Goal: Check status: Check status

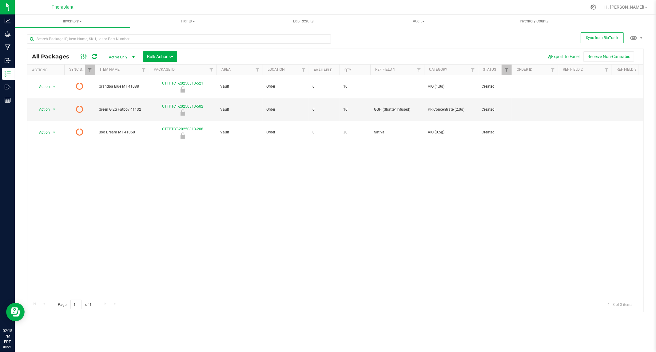
click at [94, 55] on icon at bounding box center [94, 57] width 5 height 6
click at [93, 57] on icon at bounding box center [94, 57] width 5 height 6
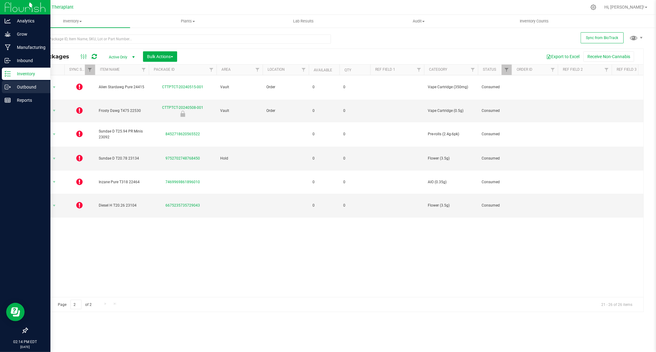
click at [27, 85] on p "Outbound" at bounding box center [29, 86] width 37 height 7
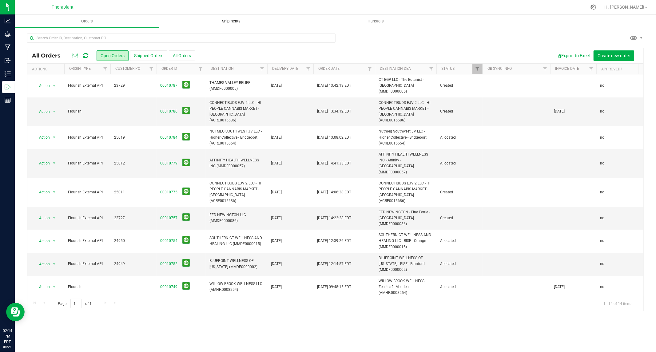
click at [241, 24] on span "Shipments" at bounding box center [231, 21] width 35 height 6
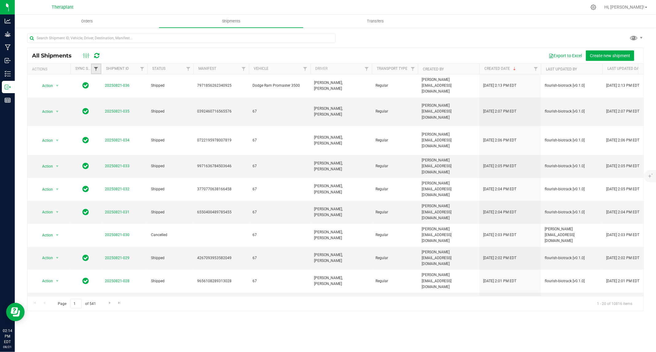
click at [97, 69] on span "Filter" at bounding box center [96, 68] width 5 height 5
click at [99, 95] on input "Select All" at bounding box center [99, 95] width 4 height 4
checkbox input "true"
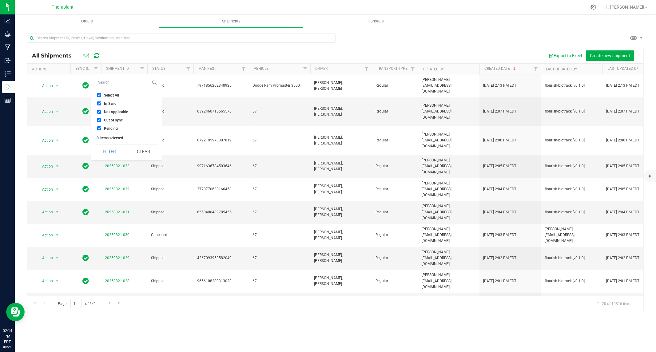
checkbox input "true"
click at [100, 103] on input "In Sync" at bounding box center [99, 104] width 4 height 4
checkbox input "false"
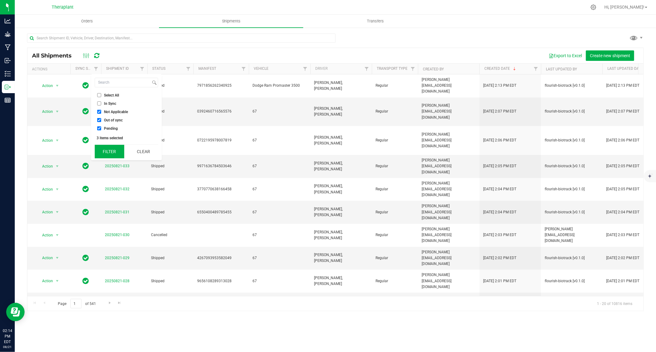
click at [111, 152] on button "Filter" at bounding box center [110, 152] width 30 height 14
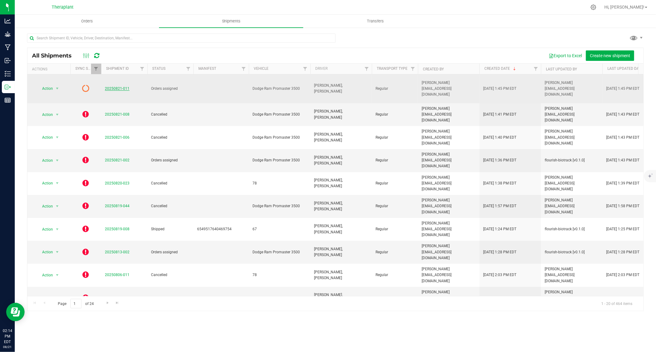
click at [115, 86] on link "20250821-011" at bounding box center [117, 88] width 25 height 4
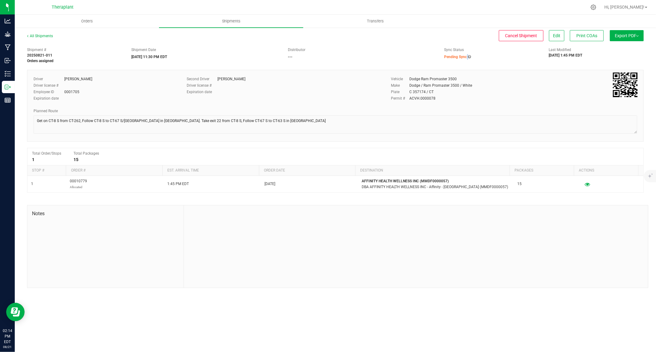
click at [468, 56] on strong "Pending Sync" at bounding box center [457, 57] width 27 height 4
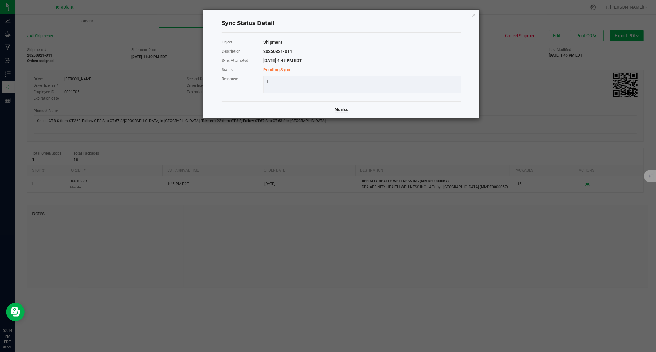
click at [342, 113] on link "Dismiss" at bounding box center [341, 109] width 13 height 5
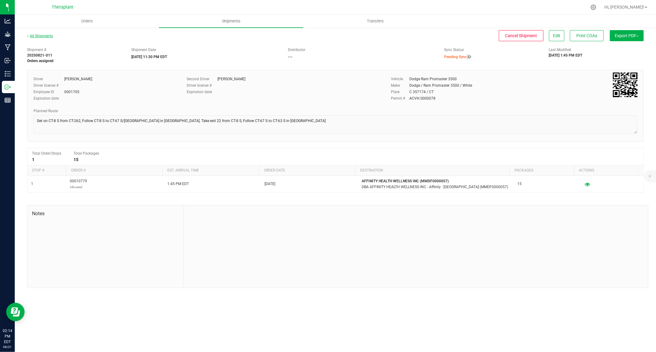
click at [40, 35] on link "All Shipments" at bounding box center [40, 36] width 26 height 4
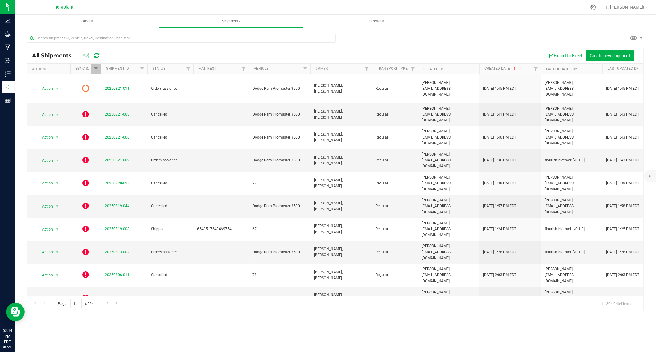
click at [98, 55] on icon at bounding box center [96, 56] width 5 height 6
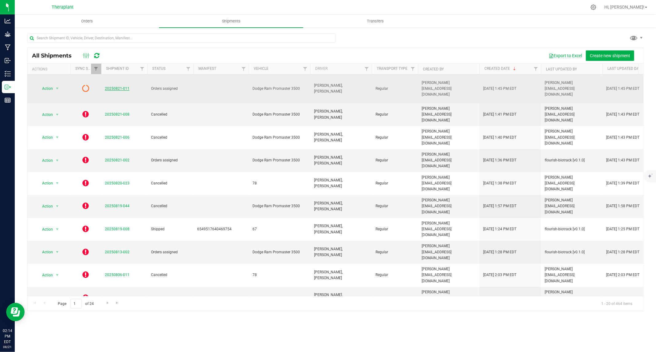
click at [117, 86] on link "20250821-011" at bounding box center [117, 88] width 25 height 4
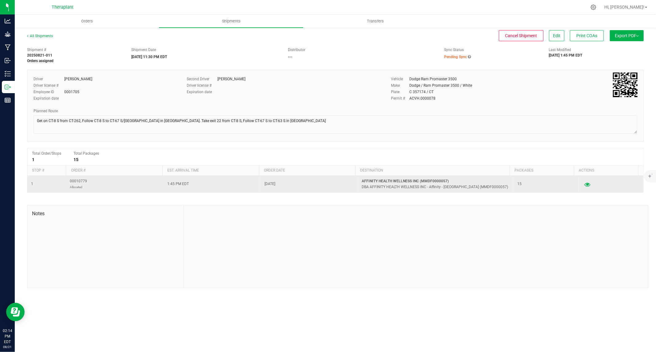
click at [584, 185] on icon "button" at bounding box center [587, 184] width 6 height 4
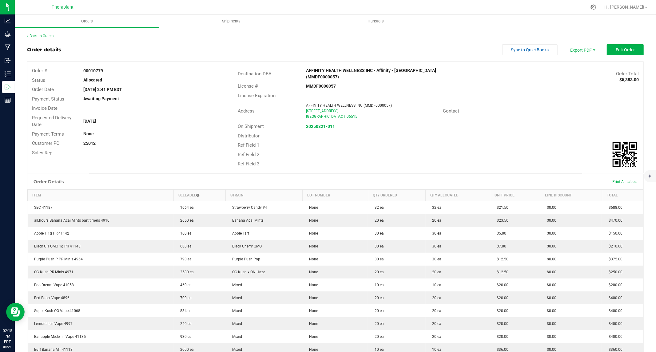
click at [318, 84] on strong "MMDF0000057" at bounding box center [321, 86] width 30 height 5
copy strong "MMDF0000057"
click at [38, 34] on link "Back to Orders" at bounding box center [40, 36] width 26 height 4
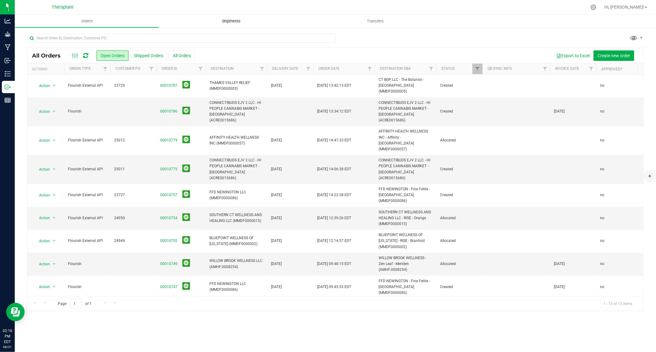
click at [237, 19] on span "Shipments" at bounding box center [231, 21] width 35 height 6
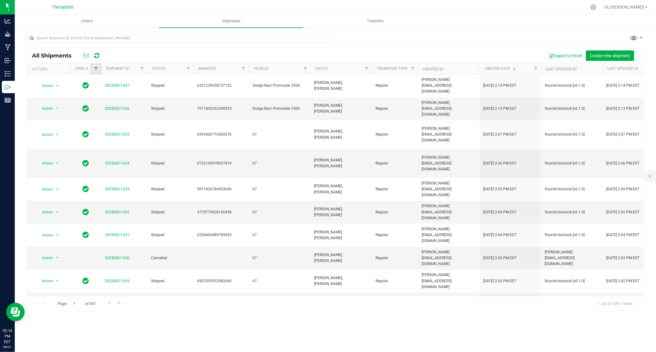
click at [97, 66] on link "Filter" at bounding box center [96, 69] width 10 height 10
click at [100, 96] on input "Select All" at bounding box center [99, 95] width 4 height 4
checkbox input "true"
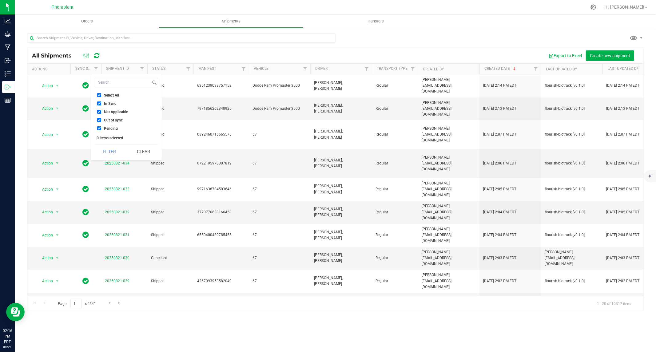
checkbox input "true"
click at [98, 103] on input "In Sync" at bounding box center [99, 104] width 4 height 4
checkbox input "false"
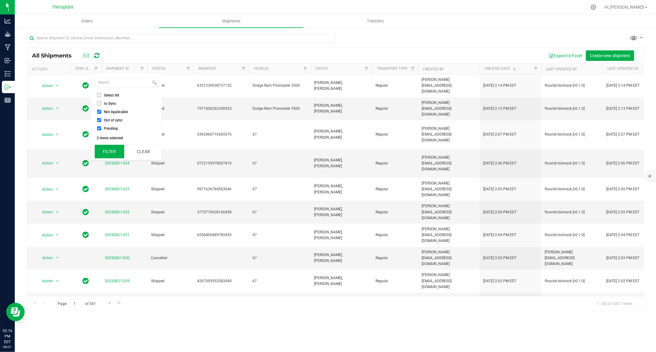
click at [110, 152] on button "Filter" at bounding box center [110, 152] width 30 height 14
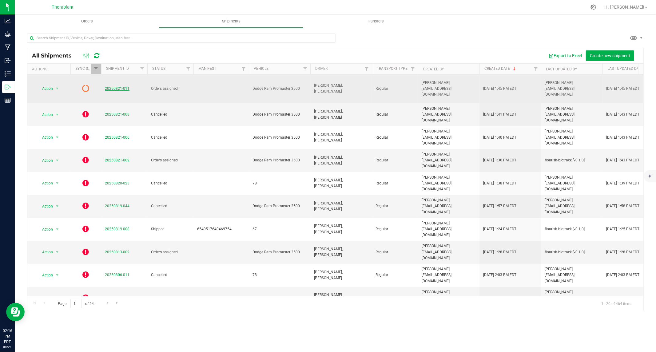
click at [117, 86] on link "20250821-011" at bounding box center [117, 88] width 25 height 4
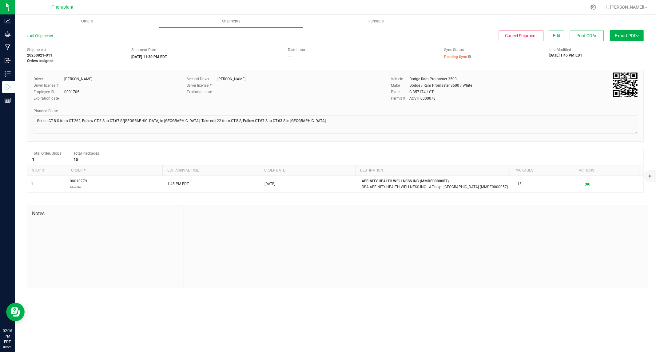
click at [452, 56] on span "Pending Sync" at bounding box center [455, 57] width 23 height 4
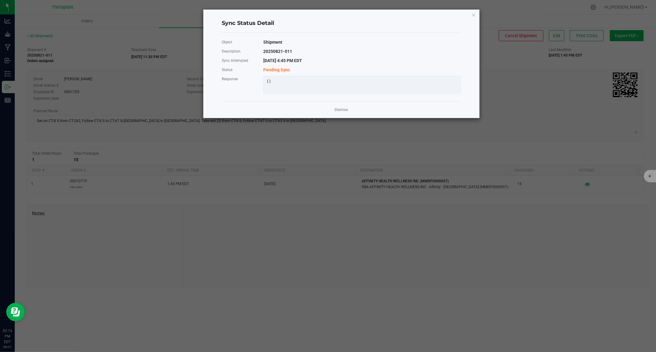
click at [334, 55] on div "20250821-011" at bounding box center [362, 51] width 207 height 9
click at [269, 82] on div "[]" at bounding box center [362, 81] width 200 height 5
click at [349, 115] on div "Dismiss" at bounding box center [341, 110] width 239 height 17
click at [507, 58] on ngb-modal-window "Sync Status Detail Object Shipment Description 20250821-011 Sync Attempted 8/21…" at bounding box center [330, 176] width 661 height 352
drag, startPoint x: 145, startPoint y: 39, endPoint x: 139, endPoint y: 39, distance: 5.5
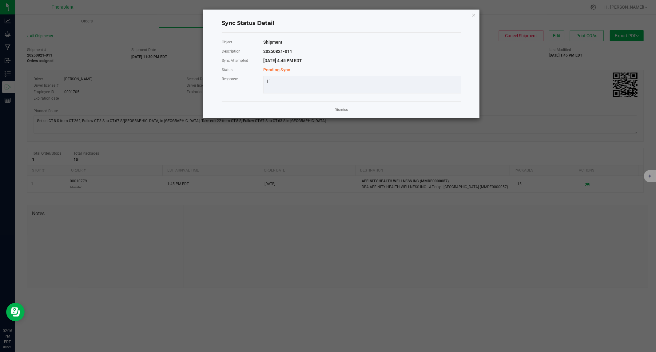
click at [145, 39] on ngb-modal-window "Sync Status Detail Object Shipment Description 20250821-011 Sync Attempted 8/21…" at bounding box center [330, 176] width 661 height 352
click at [89, 41] on ngb-modal-window "Sync Status Detail Object Shipment Description 20250821-011 Sync Attempted 8/21…" at bounding box center [330, 176] width 661 height 352
click at [474, 14] on icon "Close" at bounding box center [474, 14] width 4 height 7
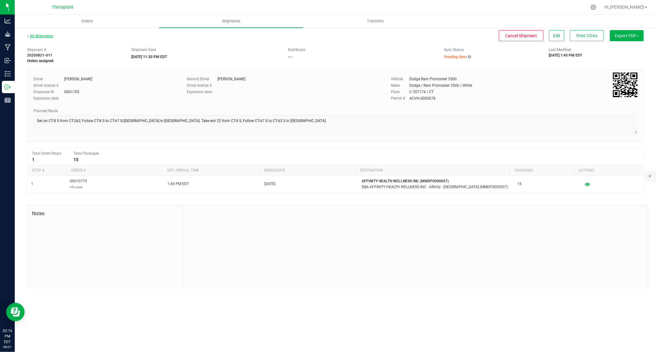
click at [35, 36] on link "All Shipments" at bounding box center [40, 36] width 26 height 4
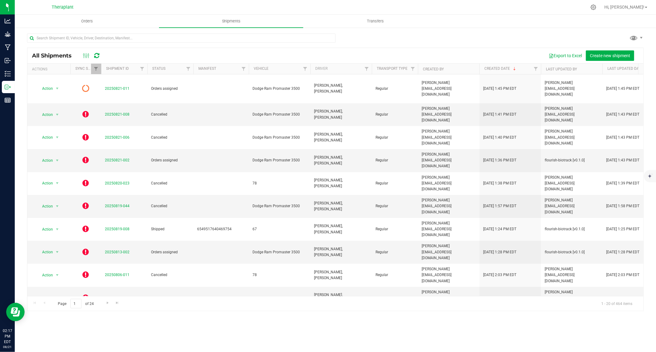
click at [98, 54] on icon at bounding box center [96, 56] width 5 height 6
click at [99, 57] on icon at bounding box center [96, 56] width 5 height 6
click at [97, 56] on icon at bounding box center [96, 56] width 5 height 6
click at [98, 54] on icon at bounding box center [96, 56] width 5 height 6
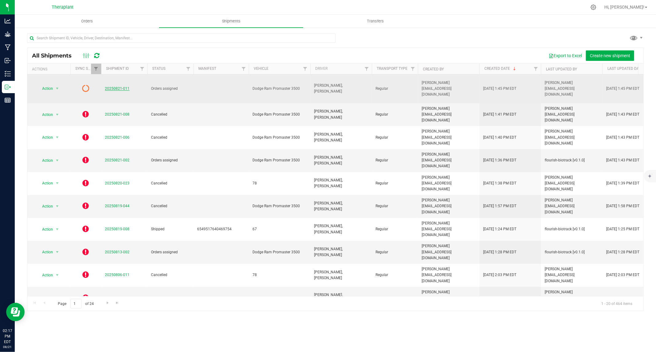
click at [117, 86] on link "20250821-011" at bounding box center [117, 88] width 25 height 4
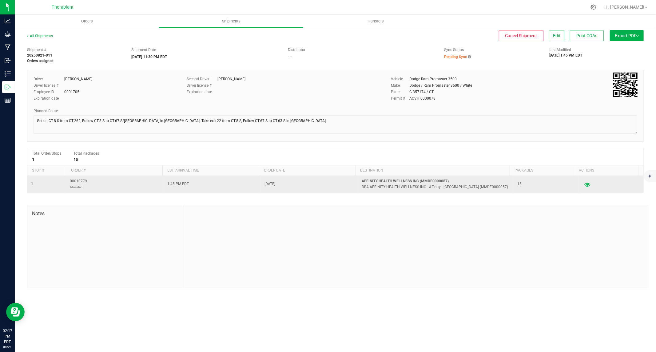
click at [584, 185] on icon "button" at bounding box center [587, 184] width 6 height 4
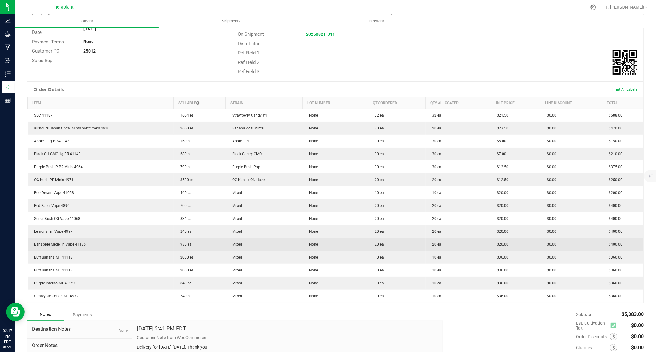
scroll to position [102, 0]
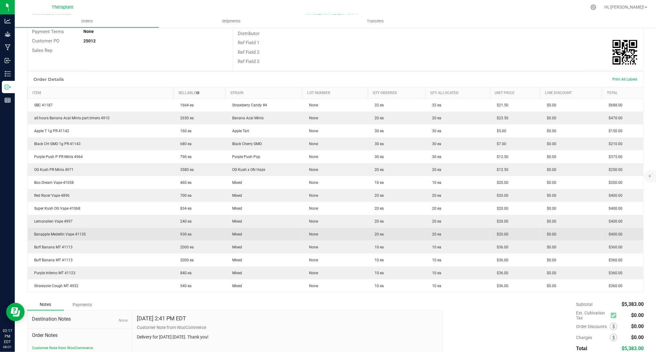
click at [79, 232] on span "Banapple Medellin Vape 41135" at bounding box center [58, 234] width 55 height 4
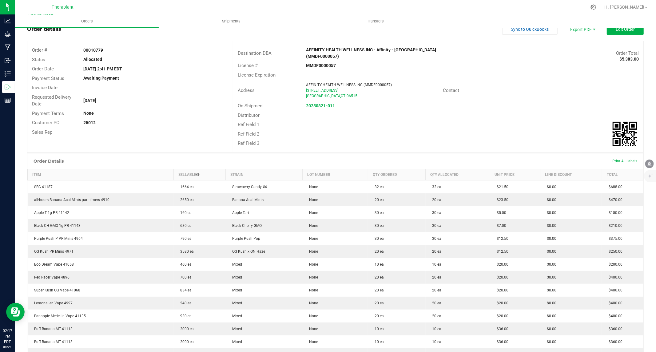
scroll to position [0, 0]
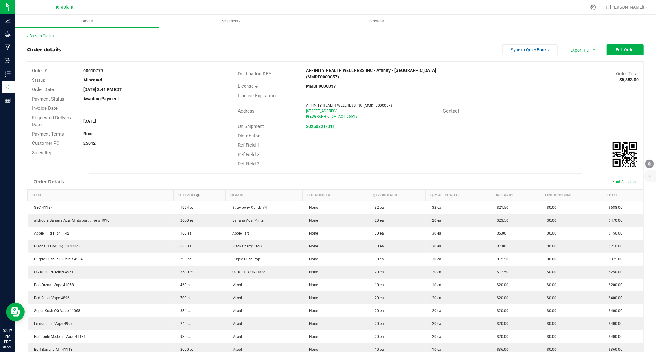
click at [316, 124] on strong "20250821-011" at bounding box center [320, 126] width 29 height 5
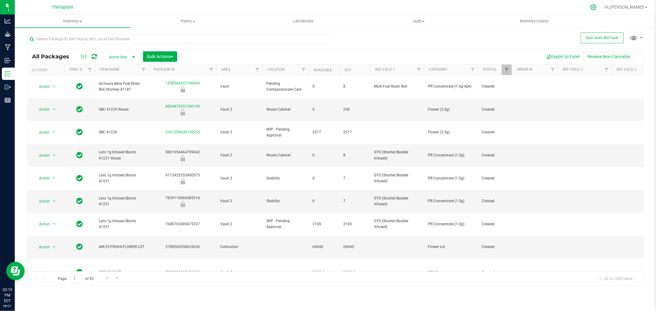
click at [596, 7] on icon at bounding box center [594, 7] width 6 height 6
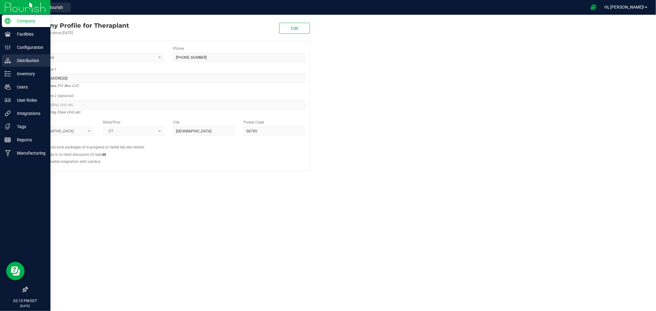
click at [26, 62] on p "Distribution" at bounding box center [29, 60] width 37 height 7
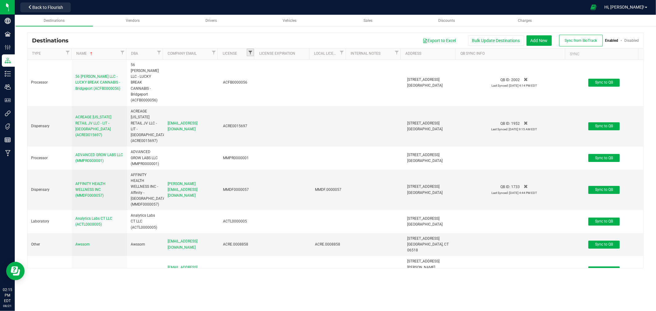
click at [249, 51] on span "Filter" at bounding box center [250, 52] width 5 height 5
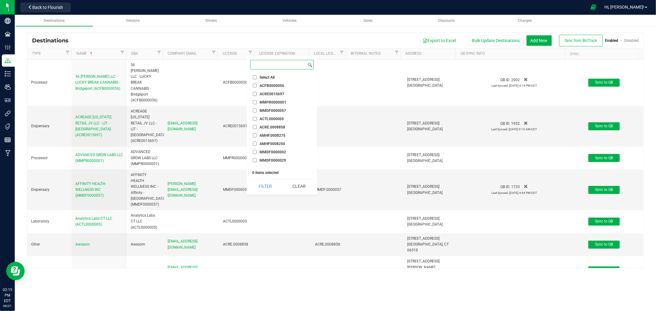
click at [259, 65] on input at bounding box center [279, 64] width 56 height 9
paste input "MMDF0000057"
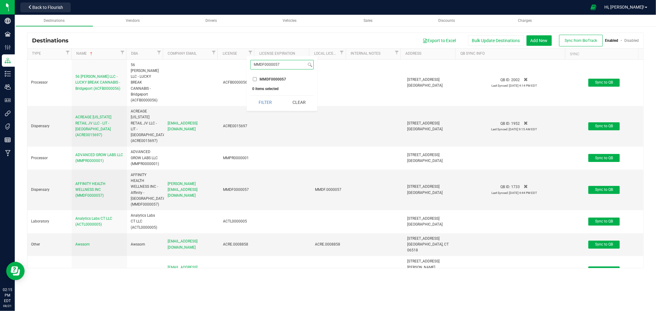
type input "MMDF0000057"
click at [256, 78] on input "MMDF0000057" at bounding box center [255, 79] width 4 height 4
click at [263, 104] on button "Filter" at bounding box center [265, 103] width 30 height 14
checkbox input "true"
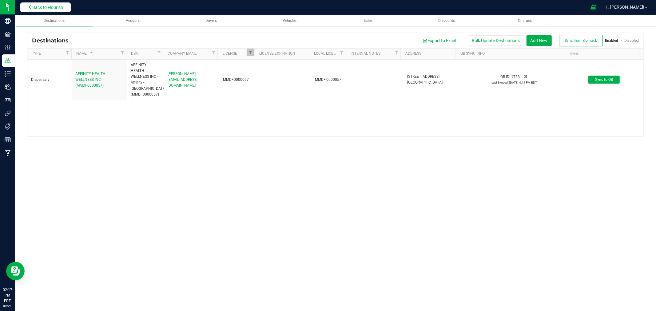
click at [52, 9] on span "Back to Flourish" at bounding box center [47, 7] width 31 height 5
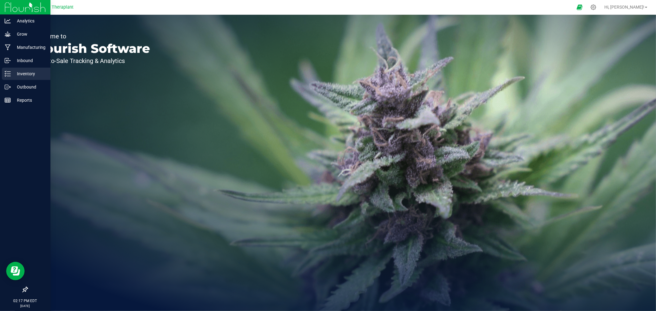
click at [10, 73] on icon at bounding box center [8, 74] width 6 height 6
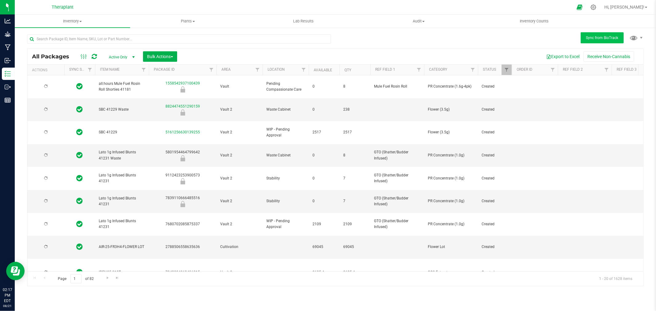
type input "2026-08-14"
type input "2026-07-02"
type input "2026-06-25"
type input "2026-07-25"
type input "2026-03-21"
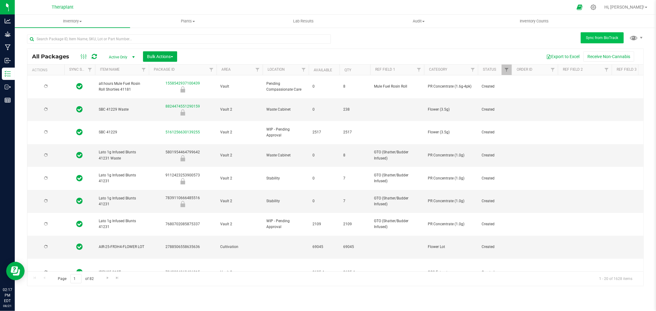
type input "2026-07-09"
type input "2026-08-07"
type input "2026-06-23"
type input "2026-07-22"
click at [590, 36] on span "Sync from BioTrack" at bounding box center [602, 38] width 32 height 4
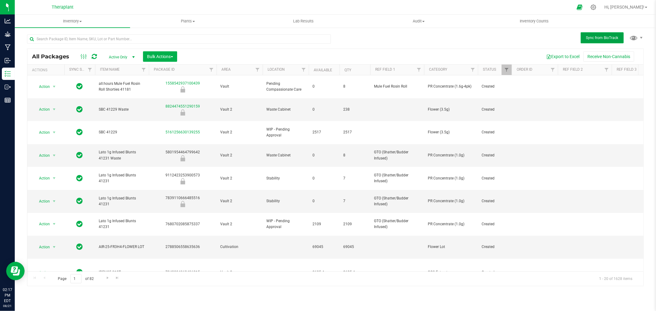
click at [599, 36] on span "Sync from BioTrack" at bounding box center [602, 38] width 32 height 4
click at [612, 37] on span "Sync from BioTrack" at bounding box center [602, 38] width 32 height 4
click at [596, 41] on button "Sync from BioTrack" at bounding box center [602, 37] width 43 height 11
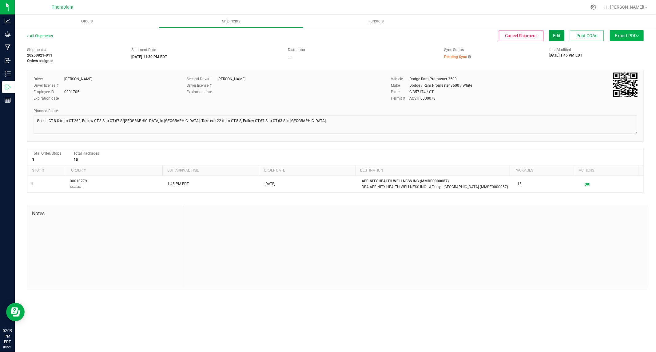
click at [557, 33] on span "Edit" at bounding box center [556, 35] width 7 height 5
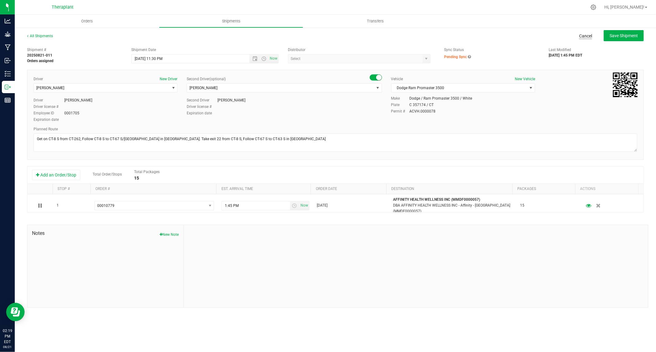
click at [587, 35] on link "Cancel" at bounding box center [585, 36] width 13 height 6
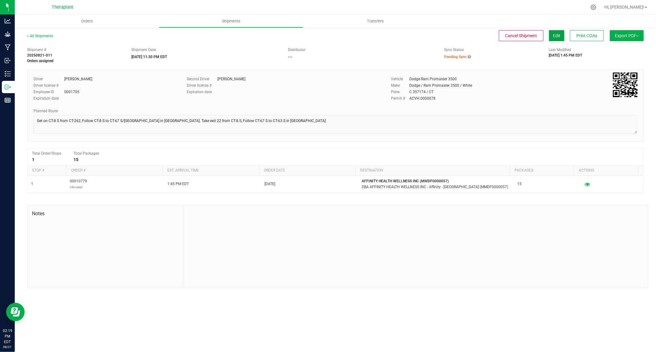
click at [554, 35] on span "Edit" at bounding box center [556, 35] width 7 height 5
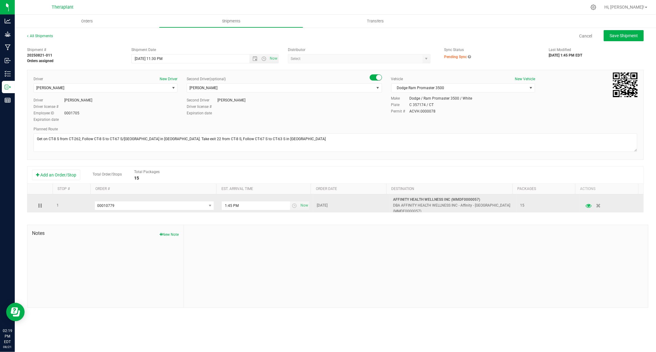
click at [586, 208] on icon "button" at bounding box center [589, 205] width 6 height 4
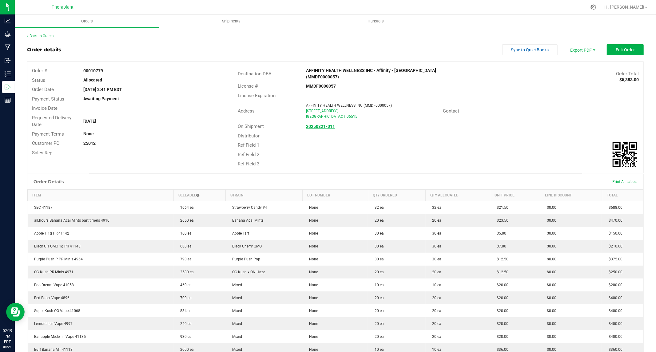
click at [318, 124] on strong "20250821-011" at bounding box center [320, 126] width 29 height 5
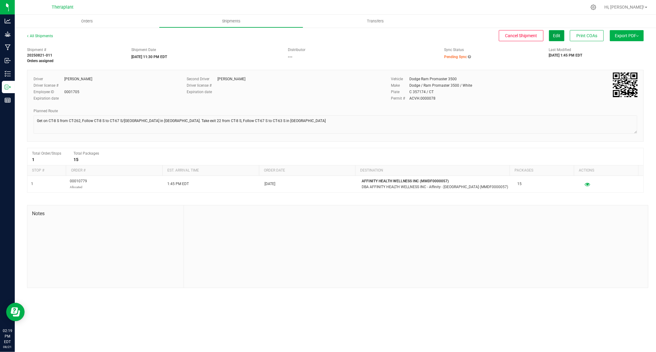
click at [556, 36] on span "Edit" at bounding box center [556, 35] width 7 height 5
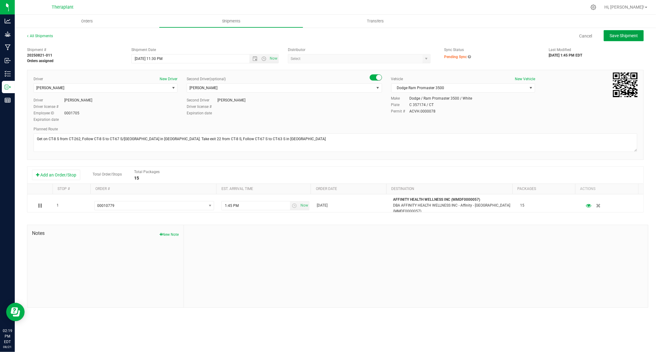
click at [629, 37] on span "Save Shipment" at bounding box center [624, 35] width 28 height 5
type input "8/23/2025 3:30 AM"
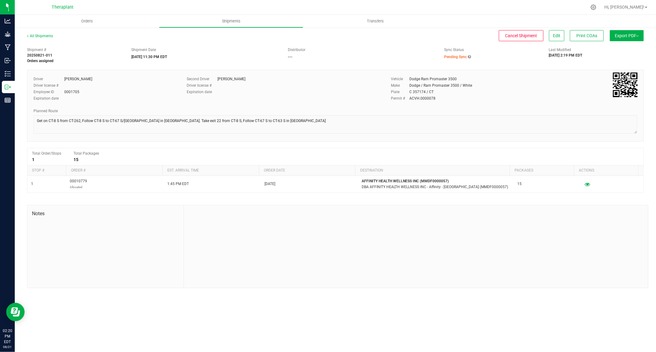
click at [471, 56] on icon at bounding box center [469, 57] width 3 height 4
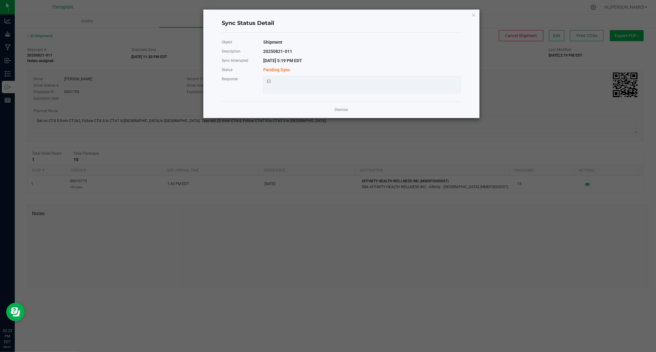
drag, startPoint x: 306, startPoint y: 52, endPoint x: 263, endPoint y: 53, distance: 42.8
click at [263, 53] on div "20250821-011" at bounding box center [362, 51] width 207 height 9
copy div "20250821-011"
click at [471, 14] on div "Sync Status Detail Object Shipment Description 20250821-011 Sync Attempted [DAT…" at bounding box center [341, 64] width 276 height 109
click at [474, 13] on icon "Close" at bounding box center [474, 14] width 4 height 7
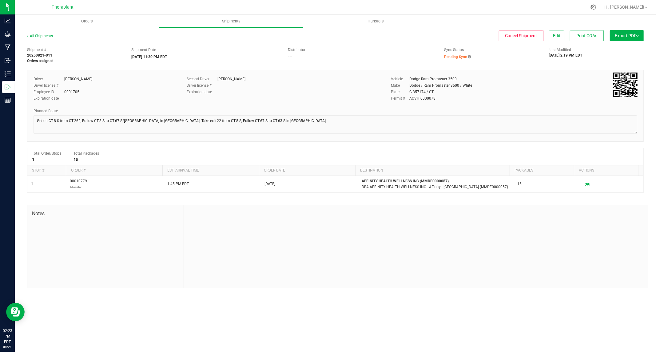
click at [404, 46] on div "Shipment # 20250821-011 Orders assigned Shipment Date [DATE] 11:30 PM EDT Distr…" at bounding box center [335, 53] width 626 height 19
click at [469, 57] on icon at bounding box center [469, 57] width 3 height 4
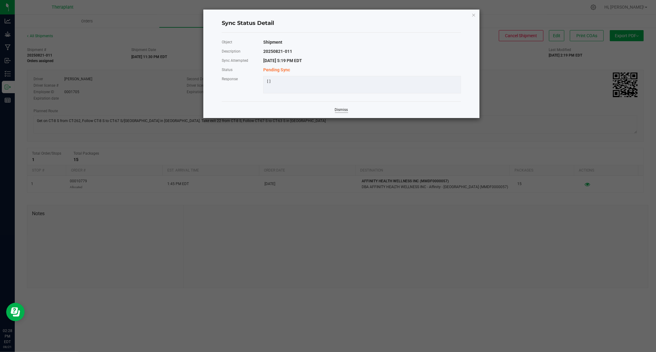
click at [341, 113] on link "Dismiss" at bounding box center [341, 109] width 13 height 5
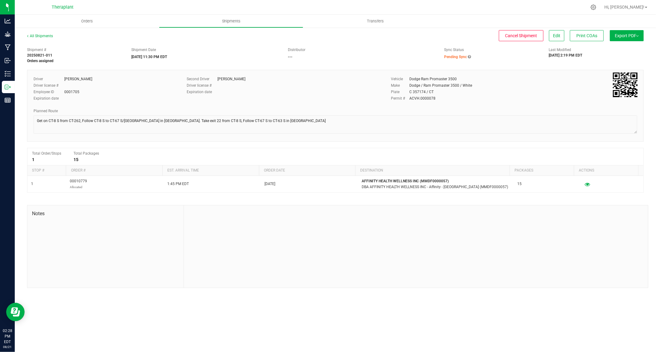
click at [470, 57] on icon at bounding box center [469, 57] width 3 height 4
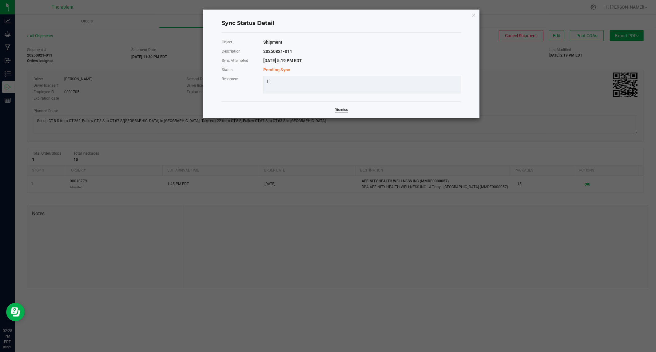
click at [343, 113] on link "Dismiss" at bounding box center [341, 109] width 13 height 5
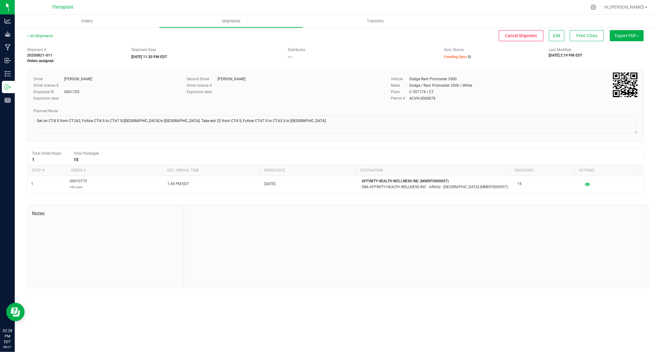
click at [470, 55] on icon at bounding box center [469, 57] width 3 height 4
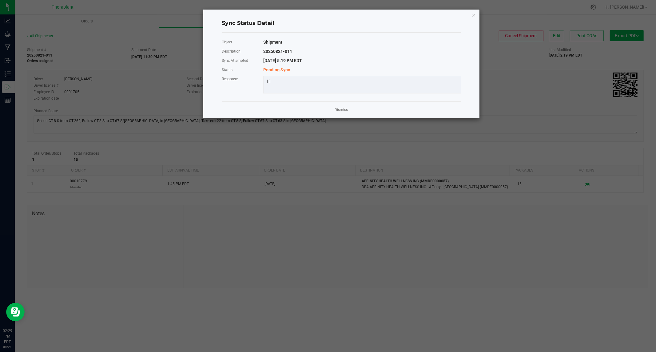
click at [458, 28] on div "Sync Status Detail" at bounding box center [341, 23] width 239 height 18
click at [477, 12] on div "Sync Status Detail Object Shipment Description 20250821-011 Sync Attempted 8/21…" at bounding box center [341, 64] width 276 height 109
click at [474, 14] on icon "Close" at bounding box center [474, 14] width 4 height 7
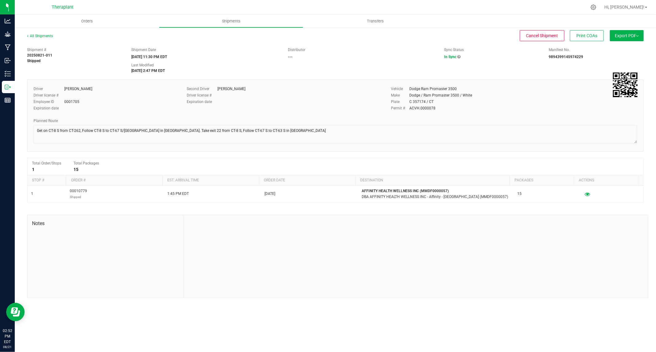
click at [459, 56] on icon at bounding box center [459, 57] width 3 height 4
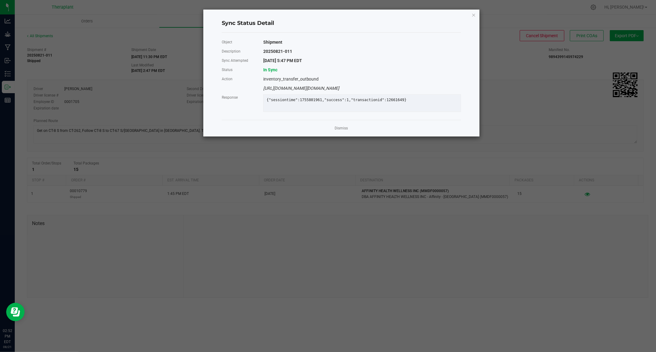
click at [499, 66] on ngb-modal-window "Sync Status Detail Object Shipment Description 20250821-011 Sync Attempted [DAT…" at bounding box center [330, 176] width 661 height 352
